Goal: Obtain resource: Obtain resource

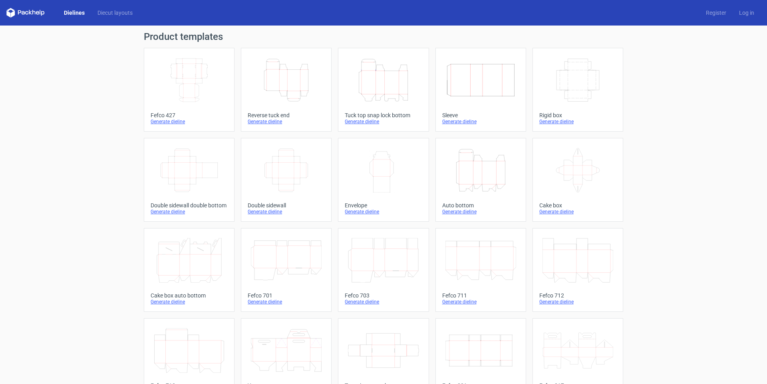
click at [199, 91] on icon "Width Depth Height" at bounding box center [189, 80] width 71 height 45
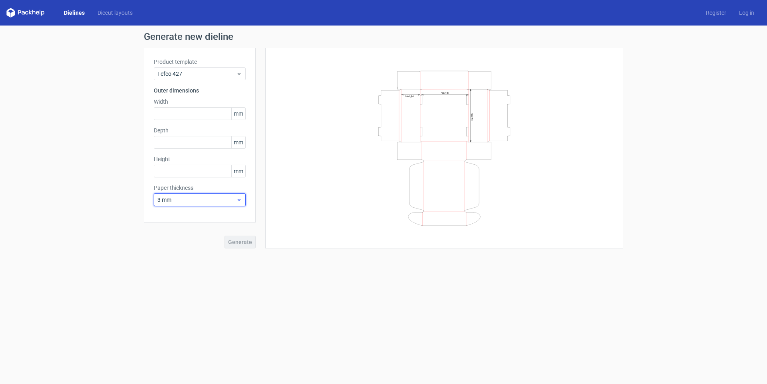
click at [177, 202] on span "3 mm" at bounding box center [196, 200] width 79 height 8
drag, startPoint x: 176, startPoint y: 257, endPoint x: 195, endPoint y: 256, distance: 18.8
click at [195, 256] on div "1.5 mm" at bounding box center [199, 256] width 85 height 13
click at [196, 110] on input "text" at bounding box center [200, 113] width 92 height 13
type input "280"
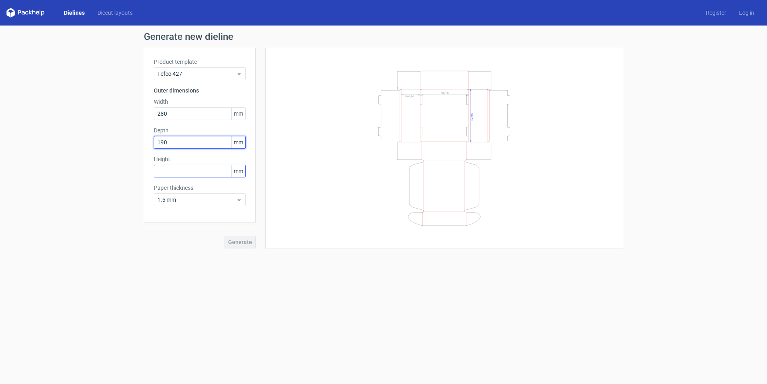
type input "190"
click at [207, 172] on input "text" at bounding box center [200, 171] width 92 height 13
type input "125"
click at [245, 237] on button "Generate" at bounding box center [239, 242] width 31 height 13
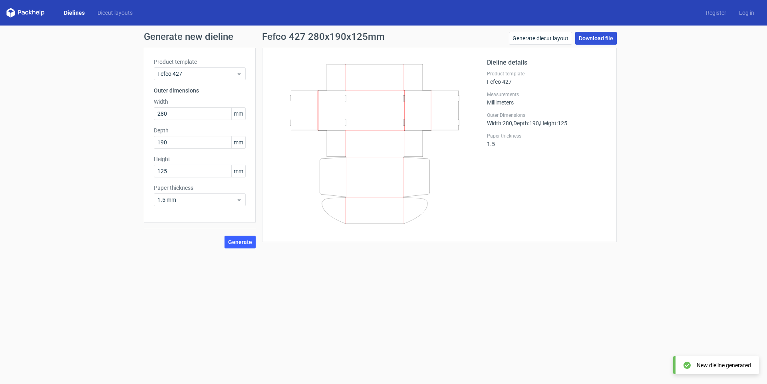
click at [606, 38] on link "Download file" at bounding box center [596, 38] width 42 height 13
